Goal: Task Accomplishment & Management: Complete application form

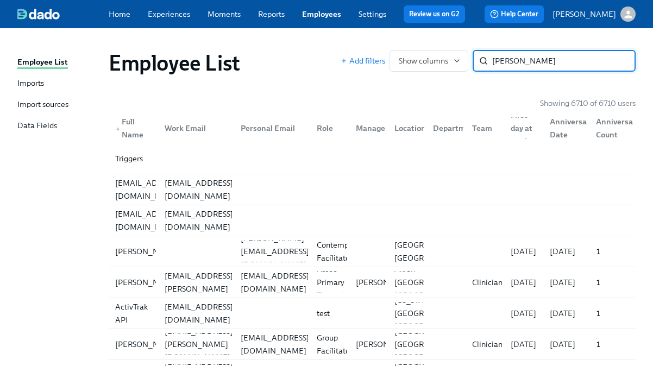
type input "richter"
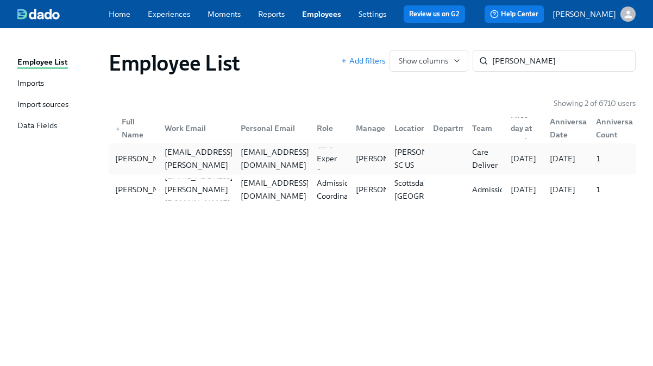
click at [307, 162] on div "ashleyrichter2021@gmail.com" at bounding box center [274, 159] width 77 height 26
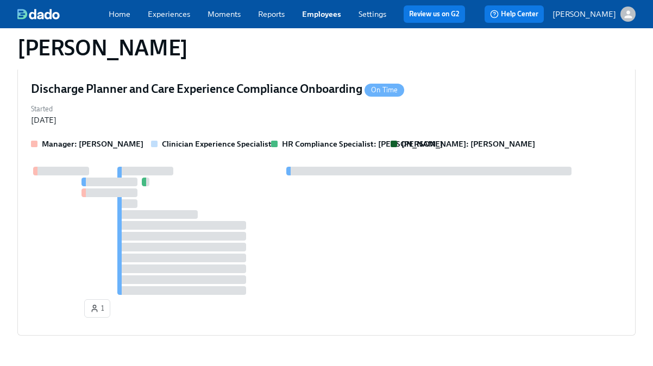
scroll to position [865, 0]
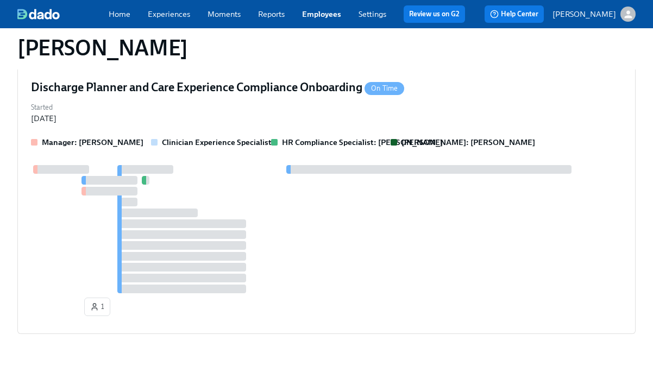
click at [239, 254] on div at bounding box center [181, 256] width 128 height 9
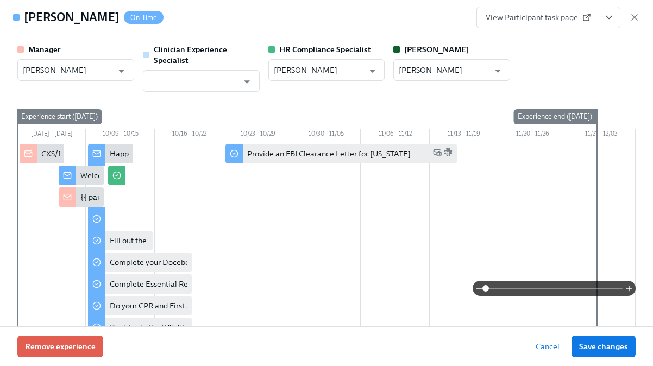
click at [614, 18] on icon "View task page" at bounding box center [609, 17] width 11 height 11
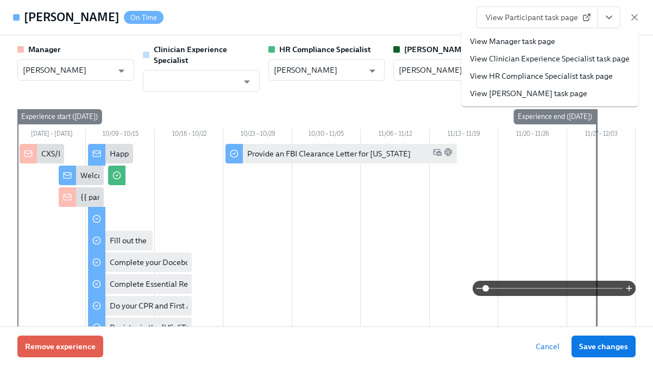
click at [554, 72] on link "View HR Compliance Specialist task page" at bounding box center [541, 76] width 143 height 11
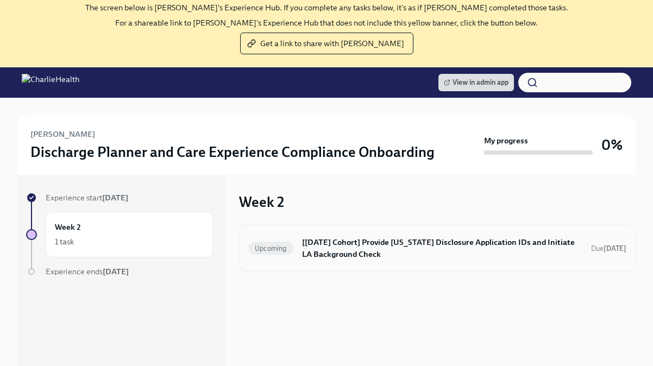
scroll to position [57, 0]
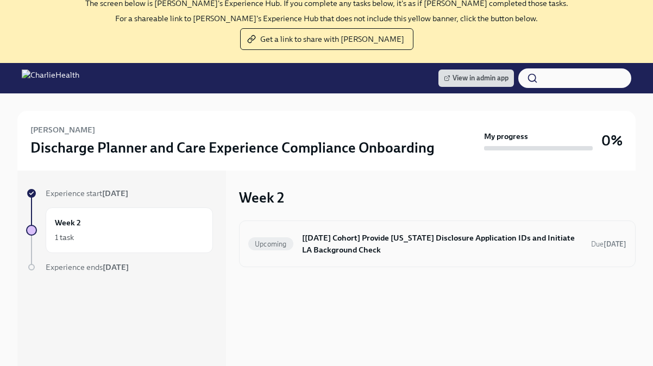
click at [348, 246] on h6 "[[DATE] Cohort] Provide [US_STATE] Disclosure Application IDs and Initiate LA B…" at bounding box center [442, 244] width 280 height 24
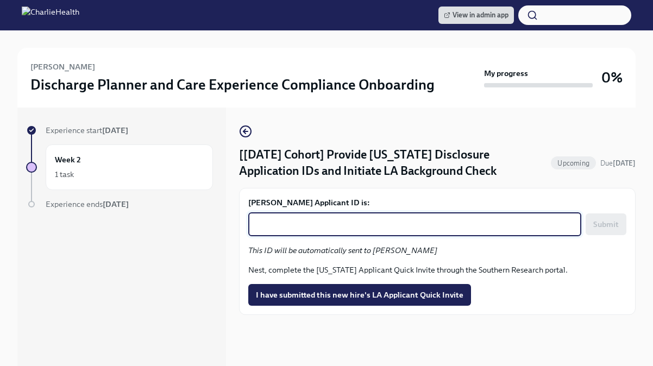
click at [323, 226] on textarea "[PERSON_NAME] Applicant ID is:" at bounding box center [415, 224] width 320 height 13
paste textarea "1256310"
type textarea "1256310"
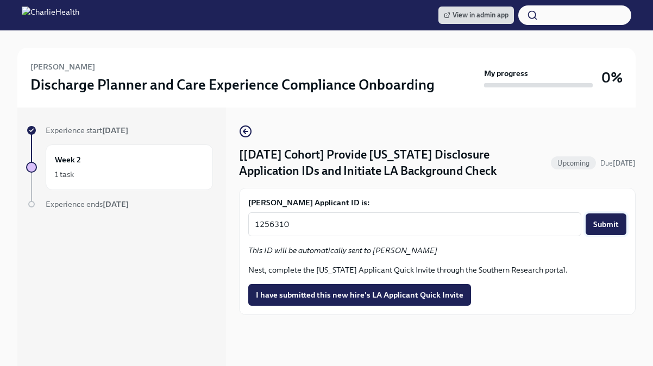
click at [605, 230] on button "Submit" at bounding box center [606, 225] width 41 height 22
click at [311, 300] on span "I have submitted this new hire's LA Applicant Quick Invite" at bounding box center [360, 295] width 208 height 11
